Goal: Complete application form

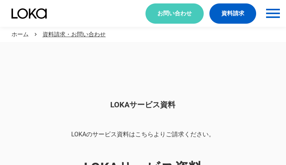
scroll to position [643, 0]
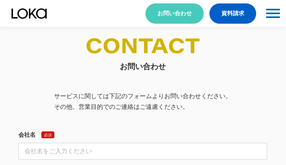
select select "その他"
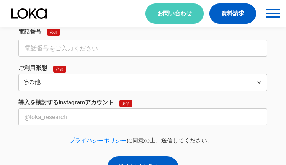
select select "その他"
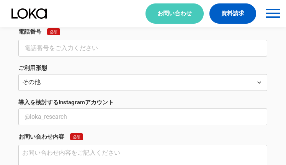
scroll to position [283, 0]
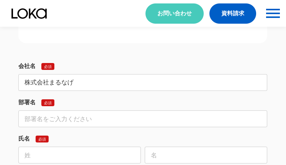
type input "株式会社まるなげ"
type input "営業部"
type input "[PERSON_NAME]"
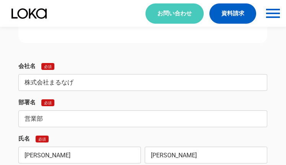
type input "[PERSON_NAME]"
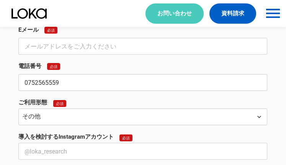
type input "0752565559"
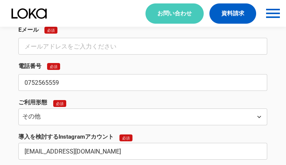
type input "[EMAIL_ADDRESS][DOMAIN_NAME]"
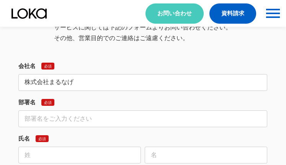
type input "株式会社まるなげ"
type input "営業部"
type input "[PERSON_NAME]"
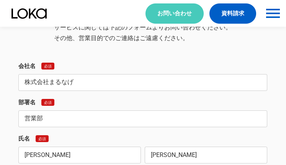
type input "[PERSON_NAME]"
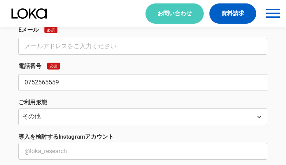
type input "0752565559"
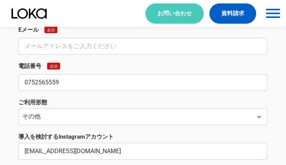
type input "[EMAIL_ADDRESS][DOMAIN_NAME]"
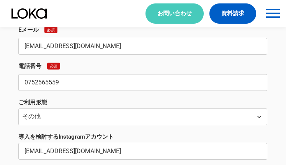
scroll to position [820, 0]
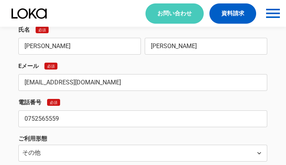
type input "[EMAIL_ADDRESS][DOMAIN_NAME]"
type textarea "「loremipsumdolorsitametconsectetura」 「elitseddoei、temporincidid」utlaboreetdolor…"
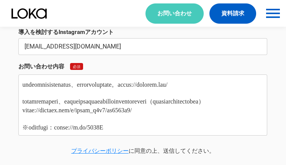
scroll to position [0, 0]
